Goal: Transaction & Acquisition: Purchase product/service

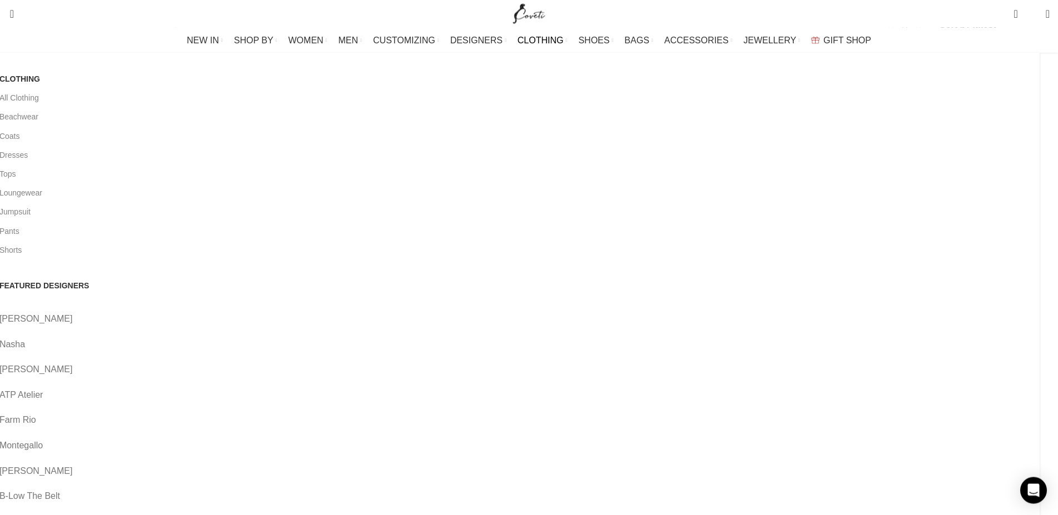
scroll to position [227, 0]
click at [376, 363] on link "[PERSON_NAME]" at bounding box center [515, 370] width 1032 height 14
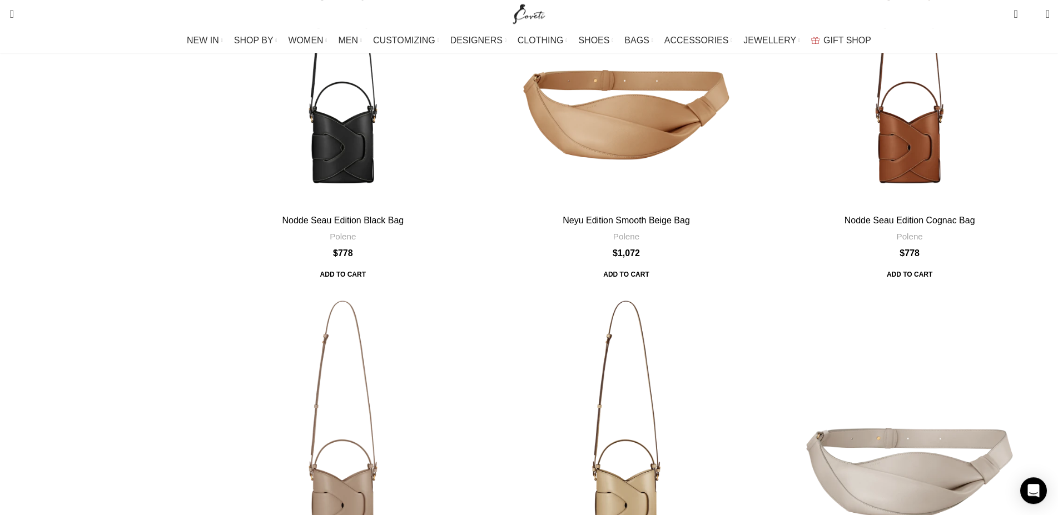
scroll to position [817, 0]
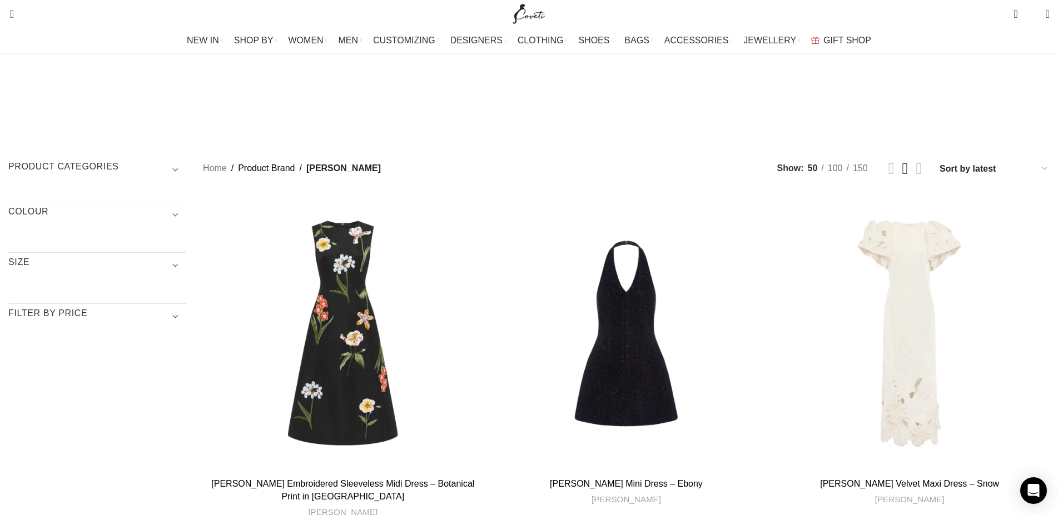
scroll to position [2291, 0]
